Goal: Obtain resource: Download file/media

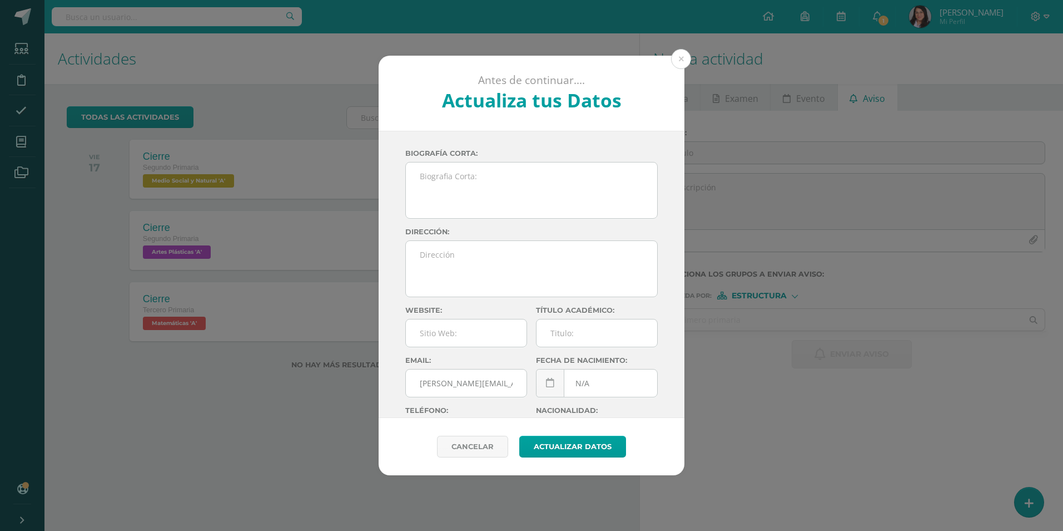
click at [679, 61] on button at bounding box center [681, 59] width 20 height 20
click at [681, 60] on h1 "Nueva actividad" at bounding box center [852, 58] width 397 height 51
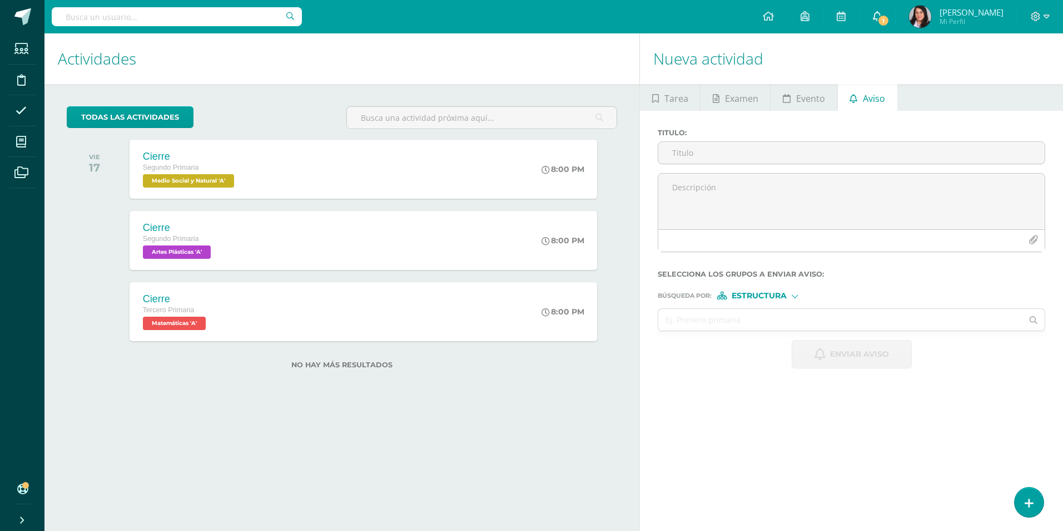
click at [884, 18] on span "1" at bounding box center [884, 20] width 12 height 12
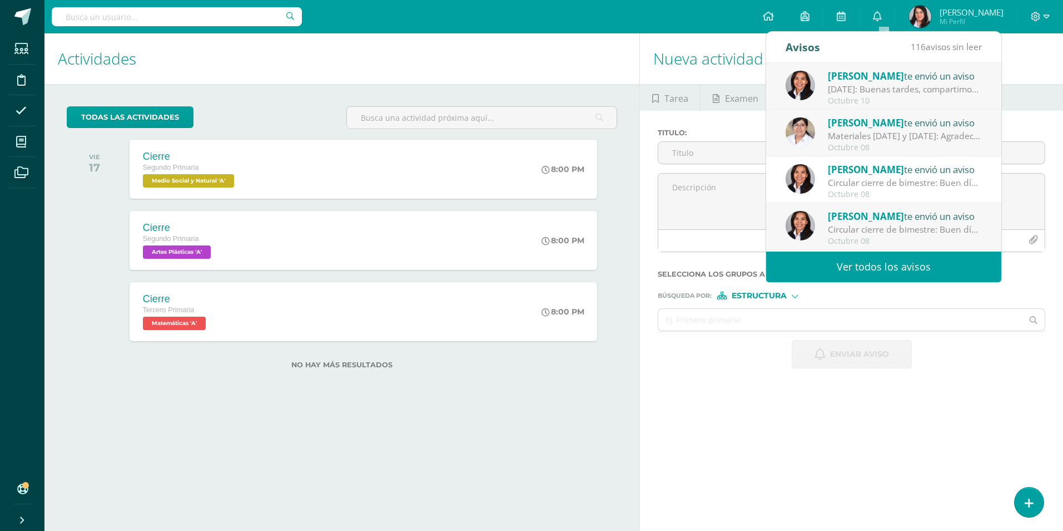
click at [907, 85] on div "[DATE]: Buenas tardes, compartimos información importante del [DATE]. Atentamen…" at bounding box center [905, 89] width 155 height 13
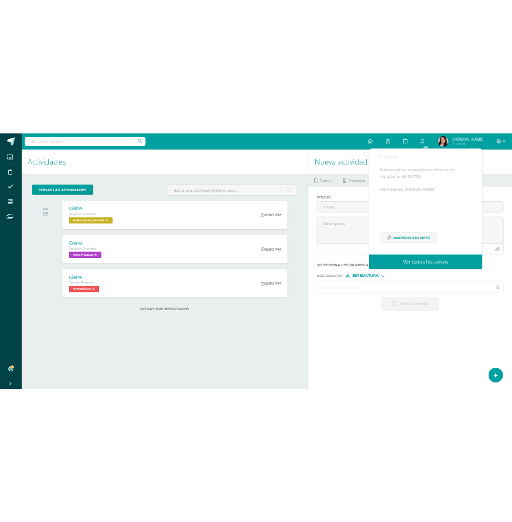
scroll to position [122, 0]
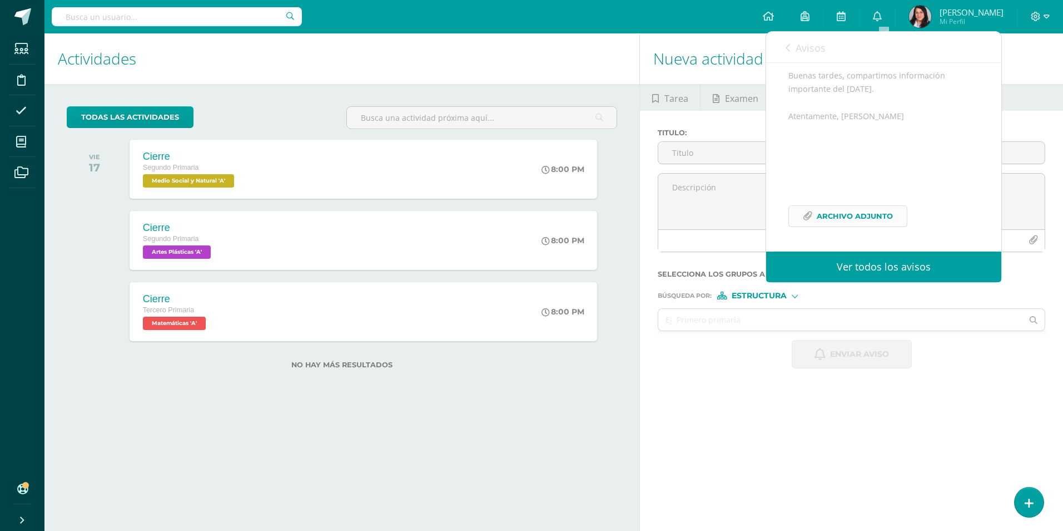
click at [863, 210] on span "Archivo Adjunto" at bounding box center [855, 216] width 76 height 21
click at [545, 22] on div "Configuración Cerrar sesión [PERSON_NAME] Mi Perfil 1 0 Mis accesos directos Aú…" at bounding box center [553, 16] width 1019 height 33
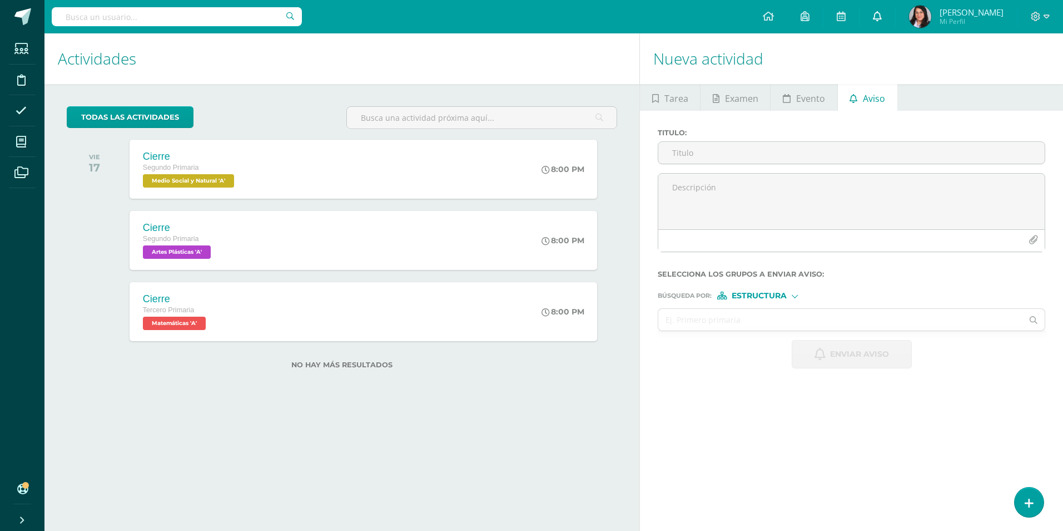
click at [882, 22] on span at bounding box center [877, 17] width 9 height 12
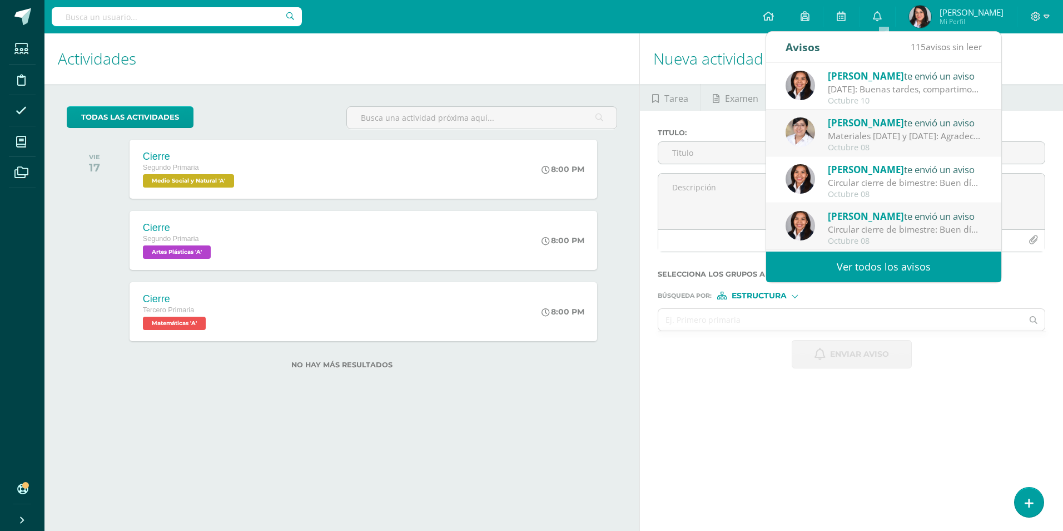
click at [875, 85] on div "[DATE]: Buenas tardes, compartimos información importante del [DATE]. Atentamen…" at bounding box center [905, 89] width 155 height 13
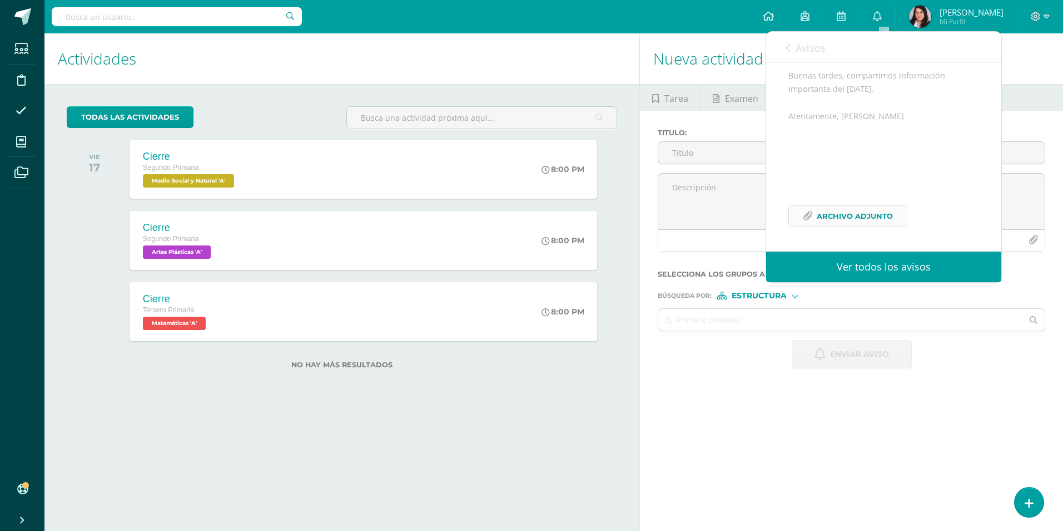
click at [847, 216] on span "Archivo Adjunto" at bounding box center [855, 216] width 76 height 21
click at [873, 219] on span "Archivo Adjunto" at bounding box center [855, 216] width 76 height 21
